Goal: Ask a question

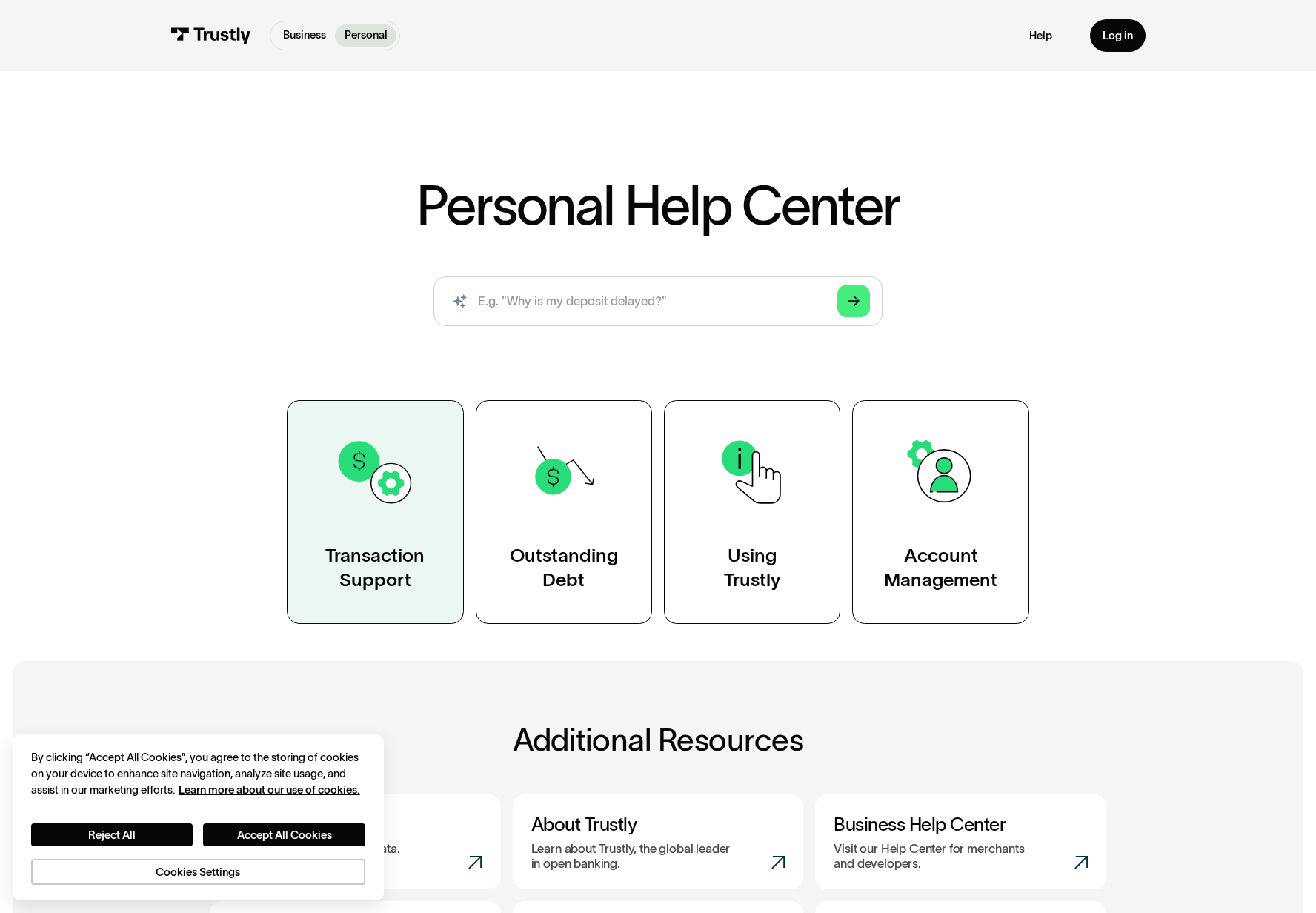
click at [371, 532] on link "Transaction Support" at bounding box center [375, 512] width 176 height 225
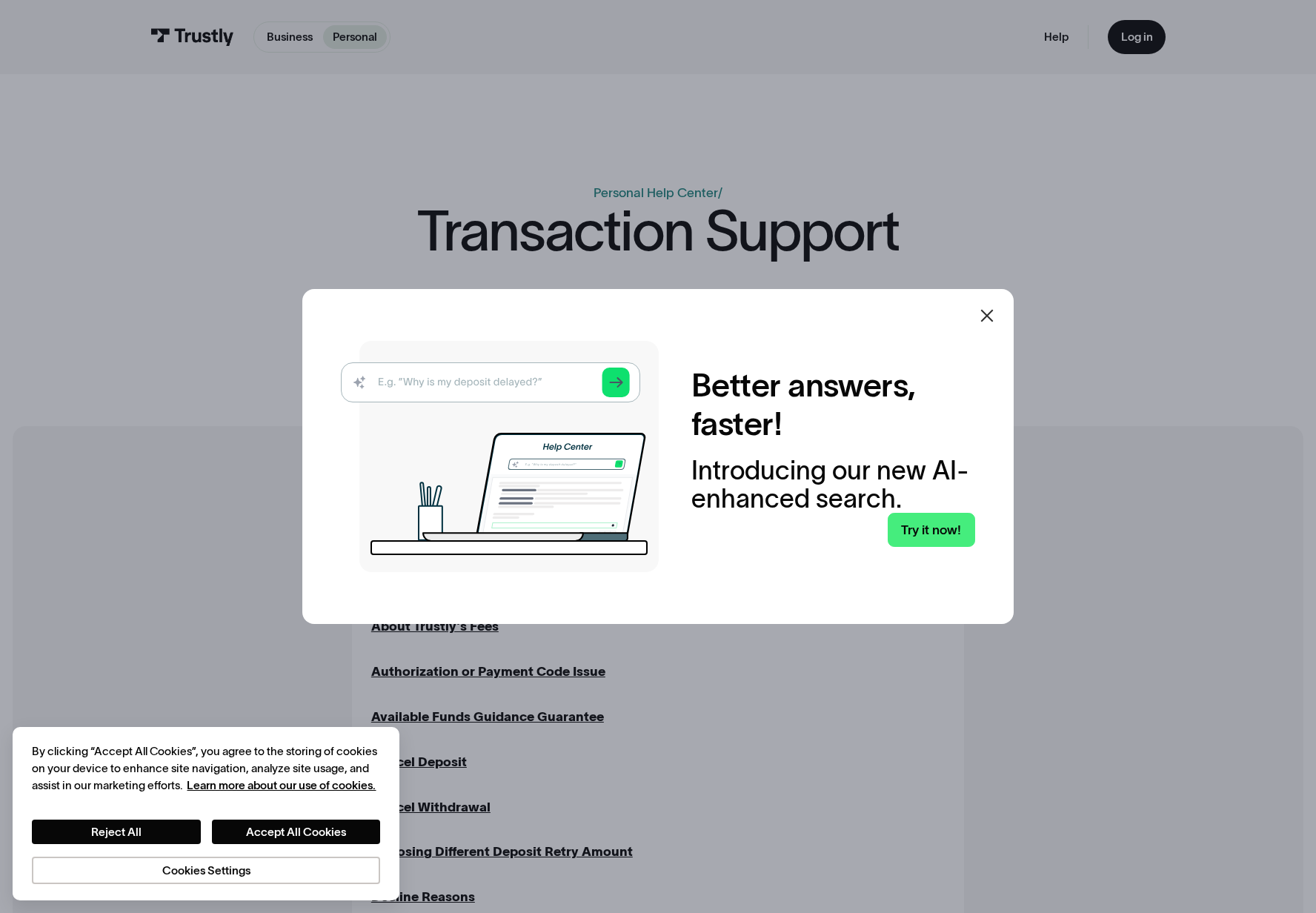
click at [995, 312] on icon at bounding box center [987, 315] width 18 height 18
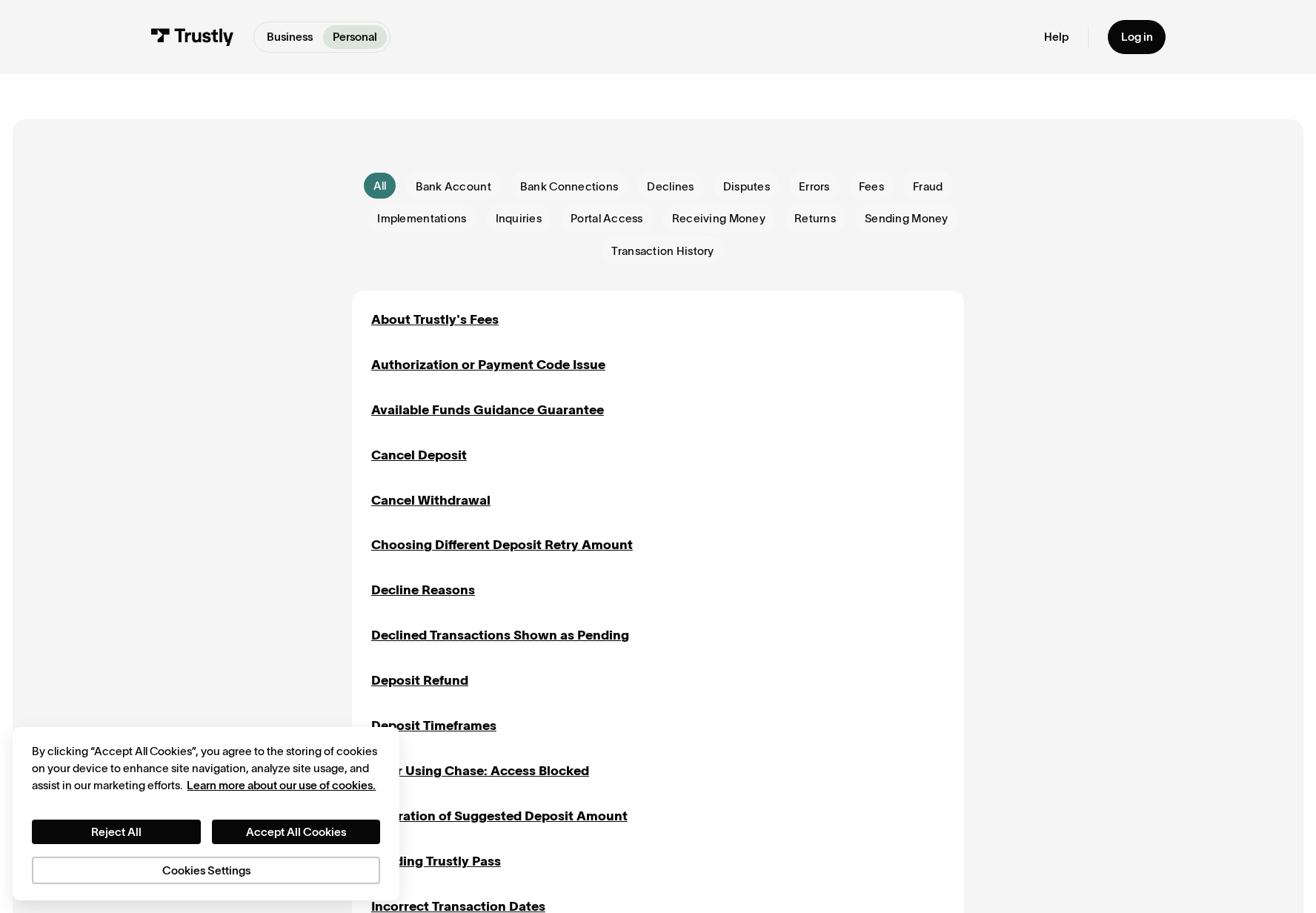
scroll to position [296, 0]
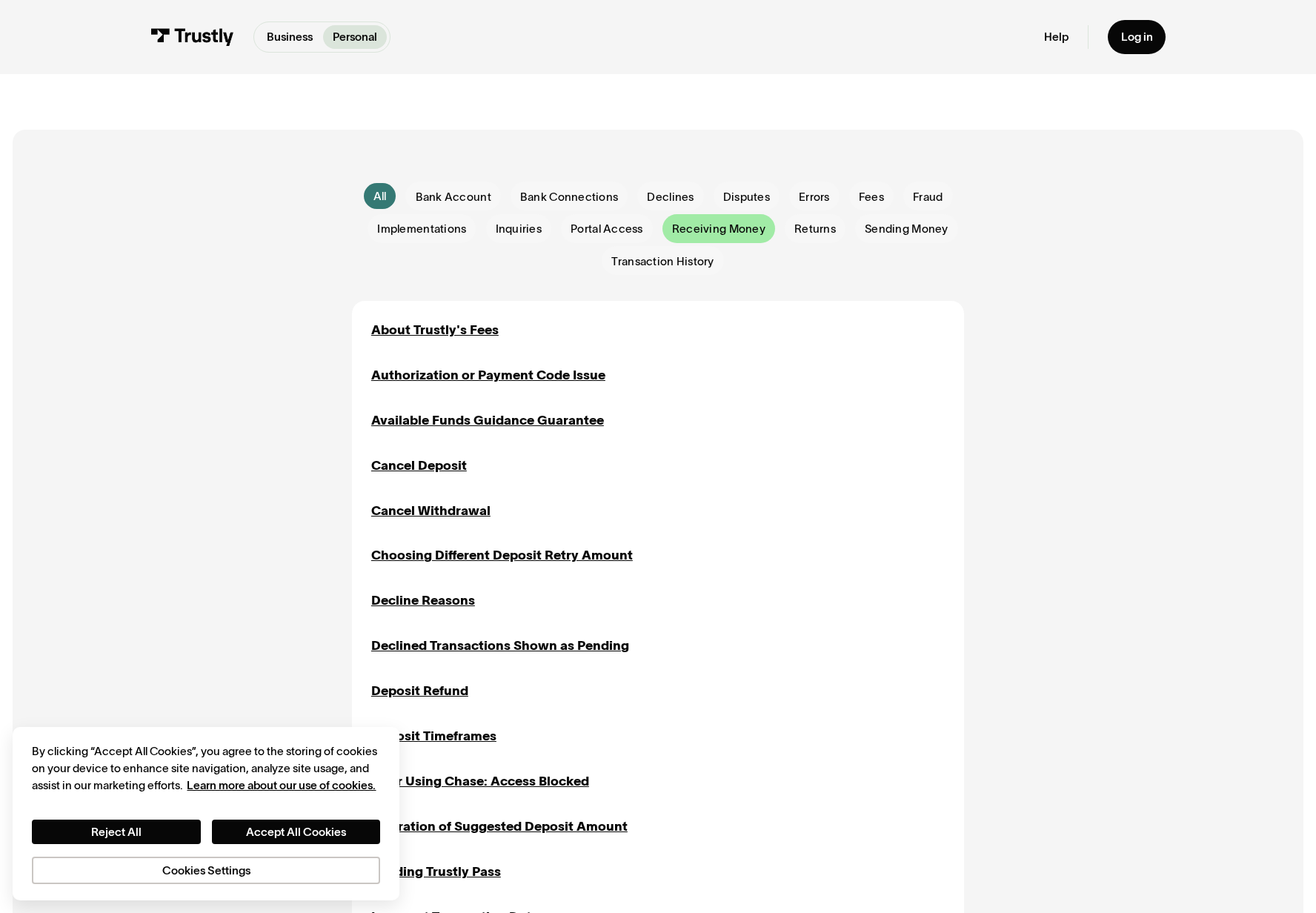
click at [708, 232] on span "Receiving Money" at bounding box center [718, 229] width 93 height 16
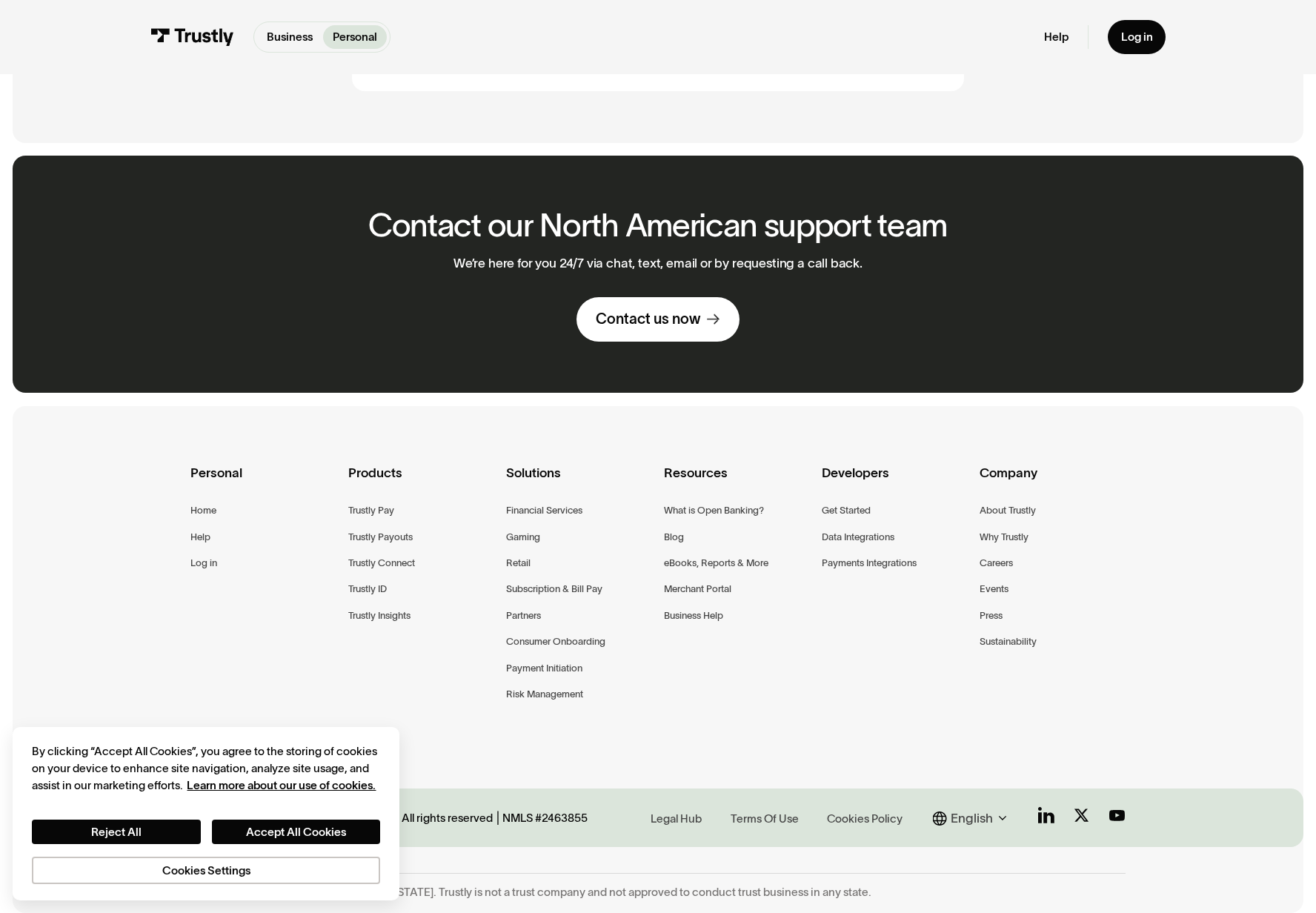
scroll to position [809, 0]
